Goal: Task Accomplishment & Management: Manage account settings

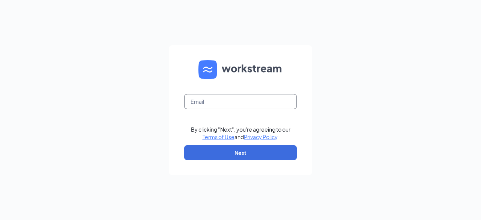
click at [215, 101] on input "text" at bounding box center [240, 101] width 113 height 15
type input "[EMAIL_ADDRESS][DOMAIN_NAME]"
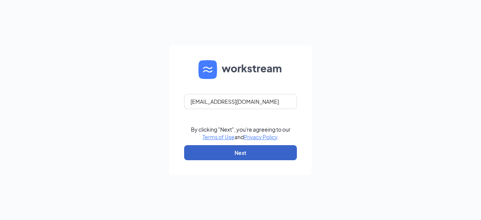
click at [231, 154] on button "Next" at bounding box center [240, 152] width 113 height 15
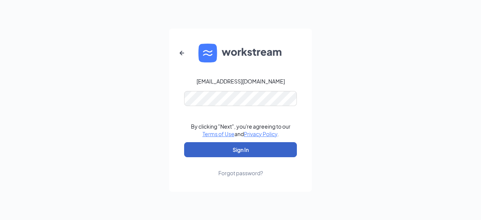
click at [240, 155] on button "Sign In" at bounding box center [240, 149] width 113 height 15
